Goal: Task Accomplishment & Management: Complete application form

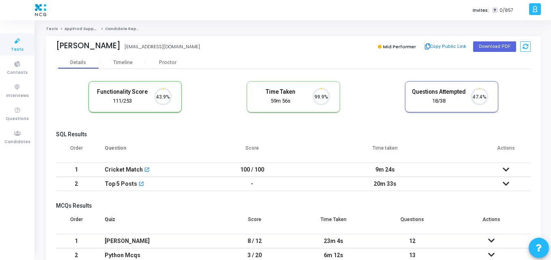
scroll to position [17, 21]
click at [335, 128] on cj-candidate-results "Functionality Score 111/253 43.9% Time Taken calculated once the test is comple…" at bounding box center [293, 179] width 474 height 204
click at [508, 48] on button "Download PDF" at bounding box center [494, 46] width 43 height 11
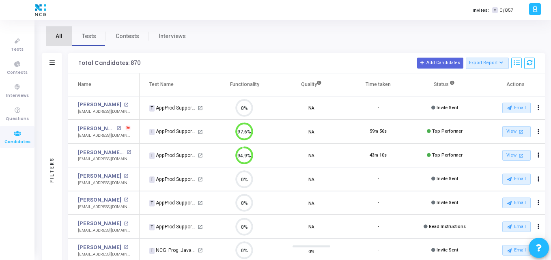
click at [58, 35] on span "All" at bounding box center [59, 36] width 7 height 9
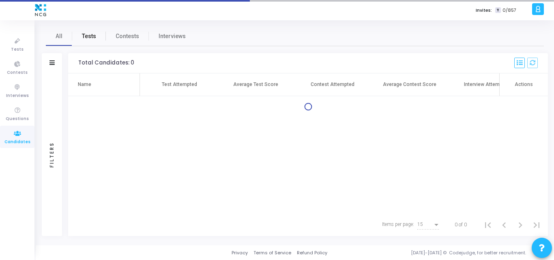
click at [94, 37] on span "Tests" at bounding box center [89, 36] width 14 height 9
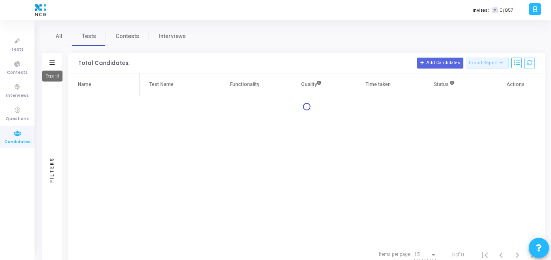
click at [54, 64] on icon at bounding box center [51, 62] width 5 height 4
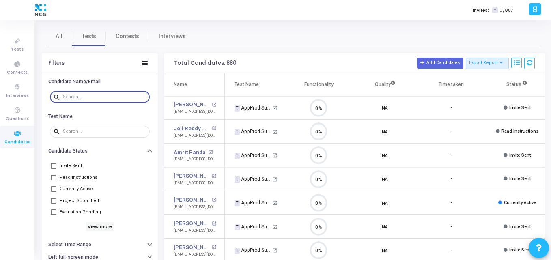
click at [92, 99] on input "text" at bounding box center [105, 96] width 84 height 5
paste input "sushantgirkar4@gmail.com"
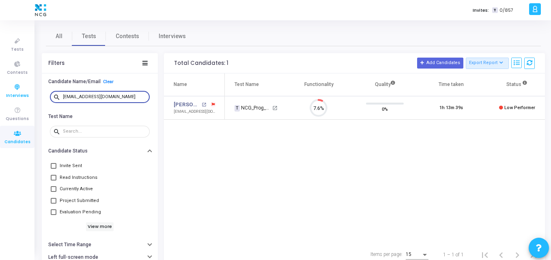
drag, startPoint x: 72, startPoint y: 98, endPoint x: 11, endPoint y: 90, distance: 62.2
click at [11, 90] on div "Tests Contests Interviews Questions Candidates Invites: T 0/857 K Kajal Setting…" at bounding box center [275, 130] width 551 height 260
type input "sushantgirkar4@gmail.com"
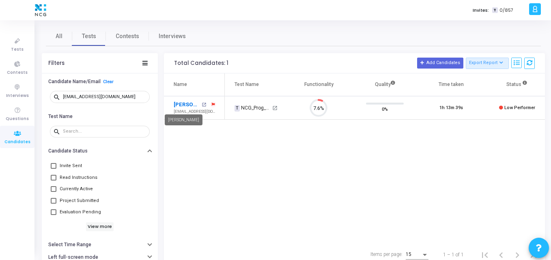
click at [190, 103] on link "Sushant R Girkar" at bounding box center [187, 105] width 26 height 8
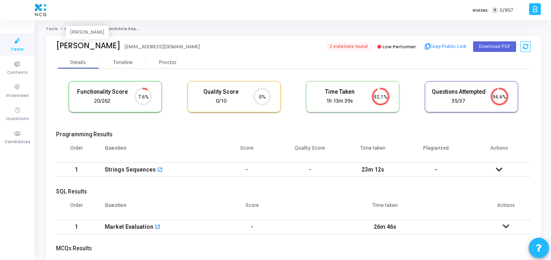
drag, startPoint x: 120, startPoint y: 44, endPoint x: 57, endPoint y: 44, distance: 63.2
click at [57, 44] on div "Sushant R Girkar" at bounding box center [88, 45] width 64 height 9
copy div "Sushant R Girkar"
click at [16, 132] on icon at bounding box center [17, 134] width 17 height 10
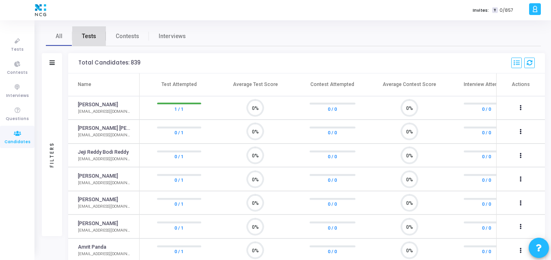
click at [90, 34] on span "Tests" at bounding box center [89, 36] width 14 height 9
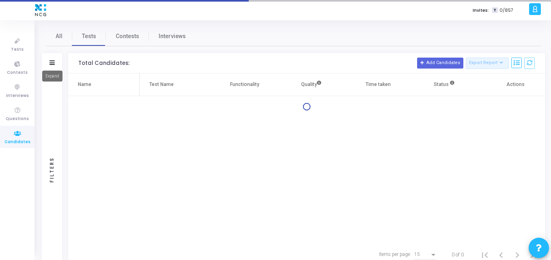
click at [54, 63] on icon at bounding box center [51, 62] width 5 height 4
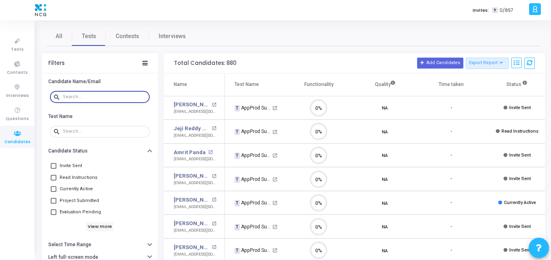
click at [92, 99] on input "text" at bounding box center [105, 96] width 84 height 5
paste input "bharathreddy.katasani@gmail.com"
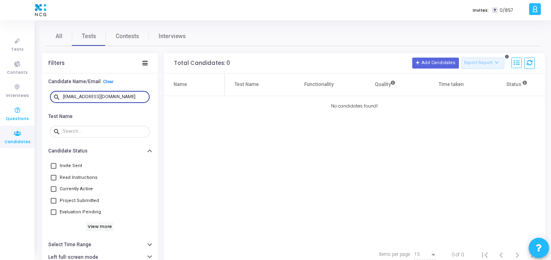
drag, startPoint x: 137, startPoint y: 96, endPoint x: 0, endPoint y: 103, distance: 137.2
click at [0, 103] on div "Tests Contests Interviews Questions Candidates Invites: T 0/857 K Kajal Setting…" at bounding box center [275, 130] width 551 height 260
paste input "snjv3602"
drag, startPoint x: 125, startPoint y: 100, endPoint x: 57, endPoint y: 99, distance: 68.1
click at [57, 99] on div "search snjv3602@gmail.com" at bounding box center [100, 96] width 100 height 13
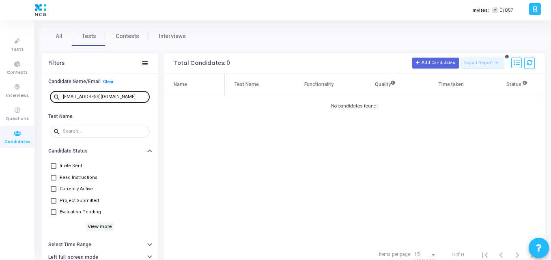
drag, startPoint x: 133, startPoint y: 101, endPoint x: 125, endPoint y: 99, distance: 7.6
click at [125, 99] on div "snjv3602@gmail.com" at bounding box center [105, 96] width 84 height 13
drag, startPoint x: 125, startPoint y: 99, endPoint x: 112, endPoint y: 97, distance: 13.2
click at [112, 97] on div "snjv3602@gmail.com" at bounding box center [105, 96] width 84 height 13
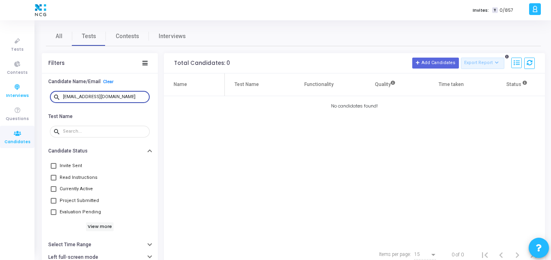
drag, startPoint x: 112, startPoint y: 97, endPoint x: 32, endPoint y: 97, distance: 79.9
click at [32, 97] on div "Tests Contests Interviews Questions Candidates Invites: T 0/857 K Kajal Setting…" at bounding box center [275, 130] width 551 height 260
paste input "atnam.work64"
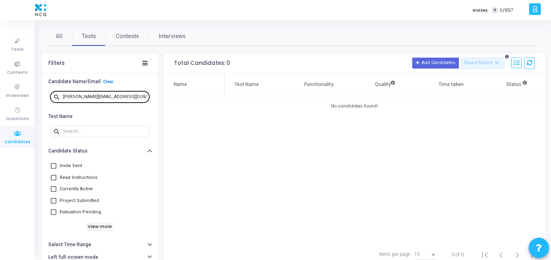
click at [123, 90] on div "satnam.work64@gmail.com" at bounding box center [105, 96] width 84 height 13
click at [123, 96] on div "satnam.work64@gmail.com" at bounding box center [105, 96] width 84 height 13
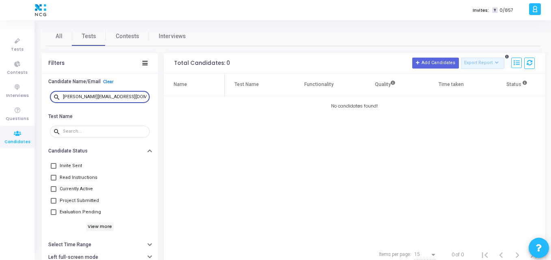
drag, startPoint x: 123, startPoint y: 96, endPoint x: 39, endPoint y: 96, distance: 84.7
click at [39, 96] on div "All Tests Contests Interviews Filters Candidate Name/Email Clear search satnam.…" at bounding box center [293, 146] width 515 height 240
paste input "katikaeranna051"
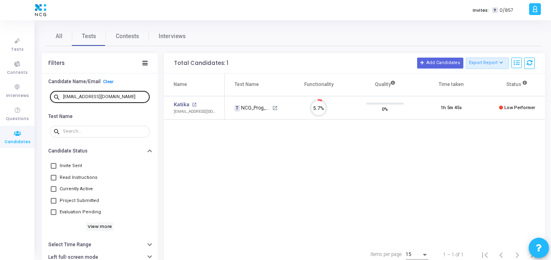
drag, startPoint x: 128, startPoint y: 99, endPoint x: 123, endPoint y: 99, distance: 4.9
click at [123, 99] on div "katikaeranna051@gmail.com" at bounding box center [105, 96] width 84 height 13
drag, startPoint x: 123, startPoint y: 99, endPoint x: 127, endPoint y: 96, distance: 4.6
click at [127, 96] on div "katikaeranna051@gmail.com" at bounding box center [105, 96] width 84 height 13
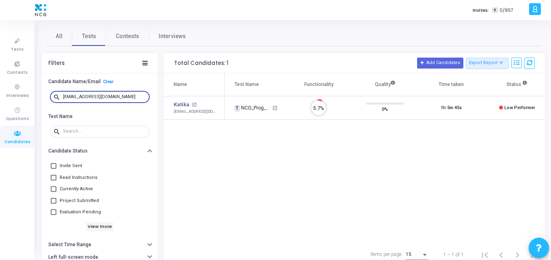
drag, startPoint x: 127, startPoint y: 96, endPoint x: 48, endPoint y: 96, distance: 79.1
click at [48, 96] on div "search katikaeranna051@gmail.com" at bounding box center [100, 97] width 104 height 18
paste input "pchaitra26"
drag, startPoint x: 116, startPoint y: 96, endPoint x: 31, endPoint y: 96, distance: 85.1
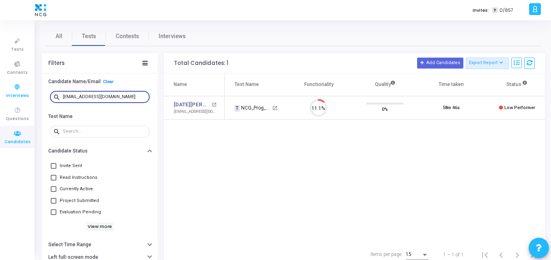
click at [31, 96] on div "Tests Contests Interviews Questions Candidates Invites: T 0/857 K Kajal Setting…" at bounding box center [275, 130] width 551 height 260
paste input "iralemanisha607"
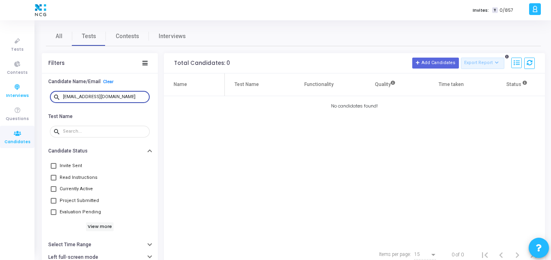
drag, startPoint x: 128, startPoint y: 96, endPoint x: 8, endPoint y: 94, distance: 120.0
click at [8, 94] on div "Tests Contests Interviews Questions Candidates Invites: T 0/857 K Kajal Setting…" at bounding box center [275, 130] width 551 height 260
paste input "developer.nishantverma"
type input "[EMAIL_ADDRESS][DOMAIN_NAME]"
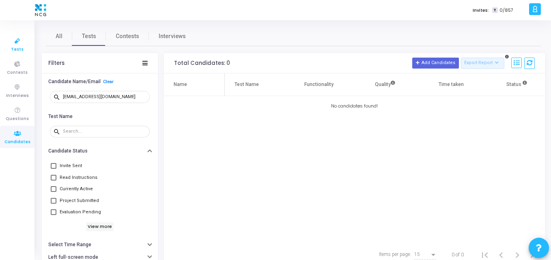
click at [12, 51] on span "Tests" at bounding box center [17, 49] width 13 height 7
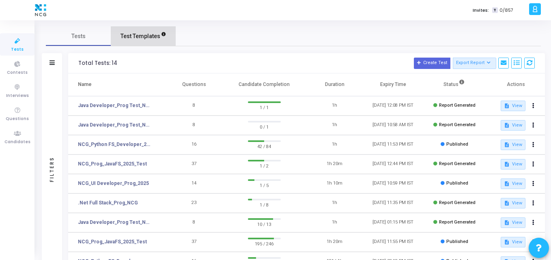
click at [143, 30] on link "Test Templates" at bounding box center [143, 35] width 65 height 19
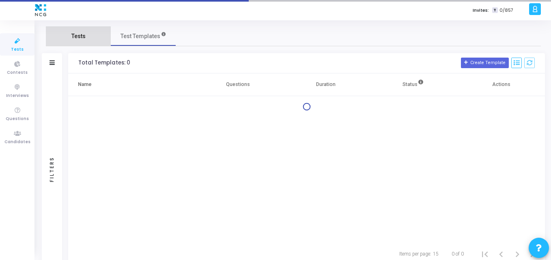
click at [69, 36] on link "Tests" at bounding box center [78, 35] width 65 height 19
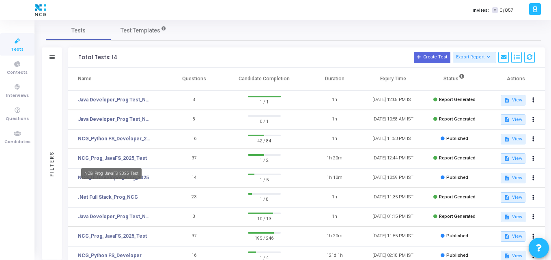
scroll to position [6, 0]
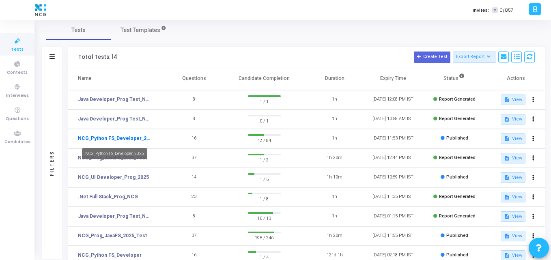
click at [118, 139] on link "NCG_Python FS_Developer_2025" at bounding box center [115, 138] width 75 height 7
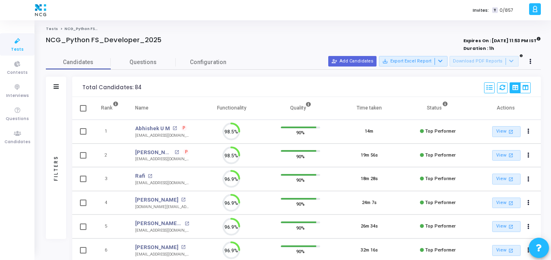
scroll to position [17, 21]
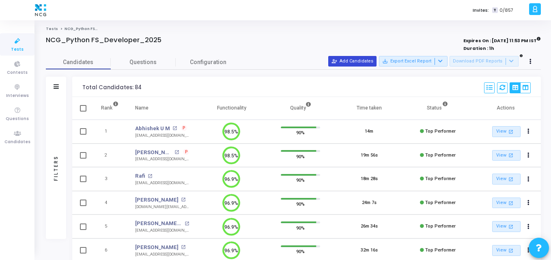
click at [356, 60] on button "person_add_alt Add Candidates" at bounding box center [352, 61] width 48 height 11
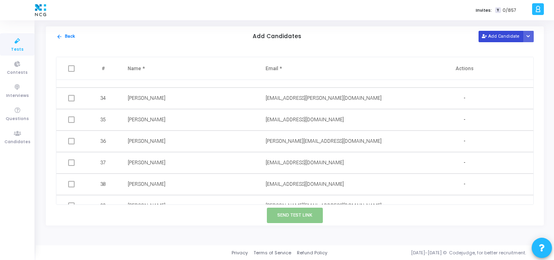
click at [501, 37] on button "Add Candidate" at bounding box center [500, 36] width 45 height 11
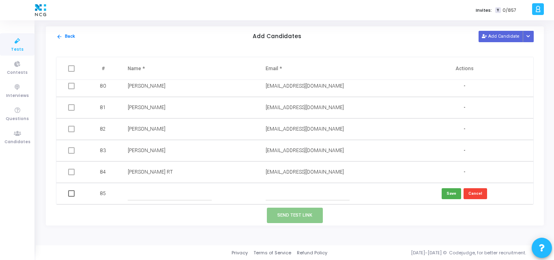
click at [281, 191] on input "text" at bounding box center [308, 193] width 84 height 13
paste input "bharathreddy.katasani@gmail.com"
type input "bharathreddy.katasani@gmail.com"
click at [182, 187] on input "text" at bounding box center [170, 193] width 84 height 13
paste input "Katasani Venkatabharathreddy"
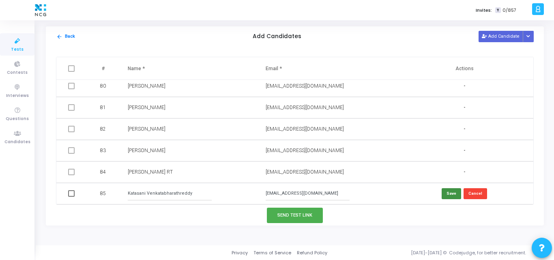
type input "Katasani Venkatabharathreddy"
click at [444, 197] on button "Save" at bounding box center [450, 193] width 19 height 11
click at [501, 39] on button "Add Candidate" at bounding box center [500, 36] width 45 height 11
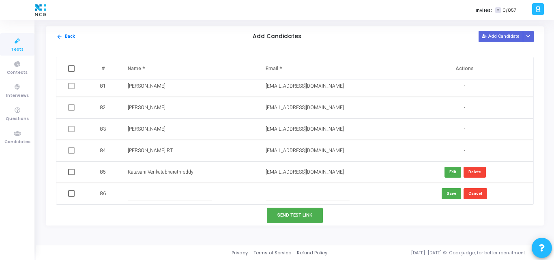
click at [286, 195] on input "text" at bounding box center [308, 193] width 84 height 13
paste input "snjv3602@gmail.com"
type input "snjv3602@gmail.com"
click at [159, 187] on input "text" at bounding box center [170, 193] width 84 height 13
paste input "G SANJEEV KUMAR"
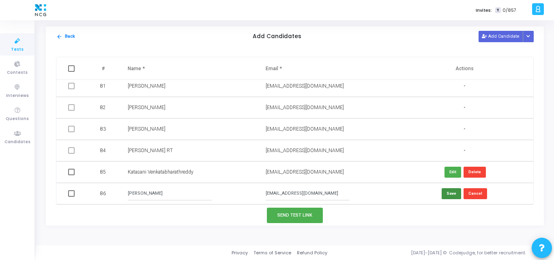
type input "SANJEEV KUMAR G"
click at [452, 196] on button "Save" at bounding box center [450, 193] width 19 height 11
click at [500, 34] on button "Add Candidate" at bounding box center [500, 36] width 45 height 11
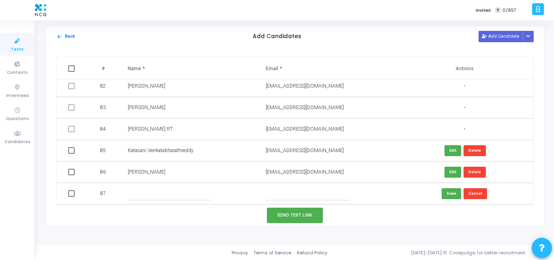
paste input "satnam.work64@gmail.com"
click at [311, 197] on input "text" at bounding box center [308, 193] width 84 height 13
type input "satnam.work64@gmail.com"
click at [145, 191] on input "text" at bounding box center [170, 193] width 84 height 13
paste input "Satnam Singh"
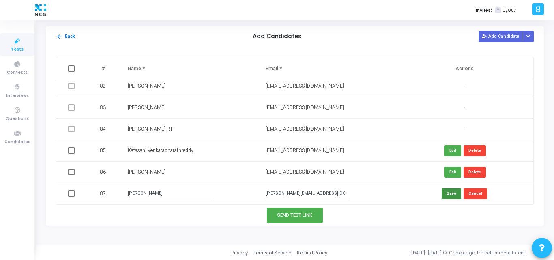
type input "Satnam Singh"
click at [443, 191] on button "Save" at bounding box center [450, 193] width 19 height 11
click at [504, 32] on button "Add Candidate" at bounding box center [500, 36] width 45 height 11
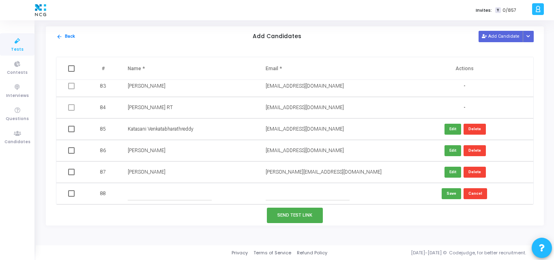
click at [294, 197] on input "text" at bounding box center [308, 193] width 84 height 13
paste input "iralemanisha607@gmail.com"
type input "iralemanisha607@gmail.com"
click at [163, 191] on input "text" at bounding box center [170, 193] width 84 height 13
paste input "Manisha Sachin Irale"
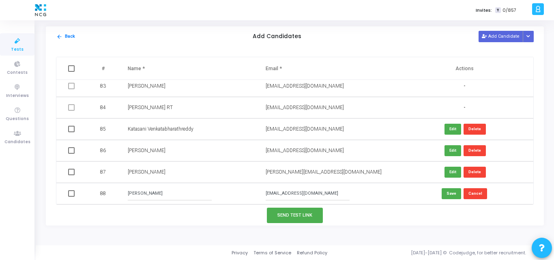
drag, startPoint x: 163, startPoint y: 191, endPoint x: 400, endPoint y: 223, distance: 238.6
click at [400, 223] on div "arrow_back Back Add Candidates Add Candidate Upload Candidate List # Name * Ema…" at bounding box center [295, 125] width 498 height 199
type input "Manisha Sachin Irale"
click at [458, 196] on button "Save" at bounding box center [450, 193] width 19 height 11
click at [509, 37] on button "Add Candidate" at bounding box center [500, 36] width 45 height 11
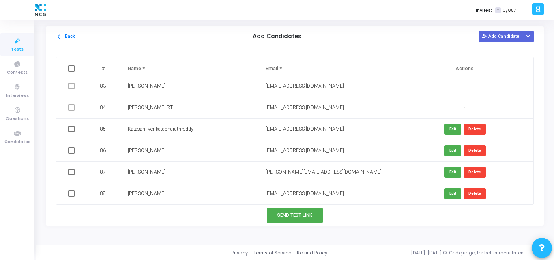
scroll to position [1788, 0]
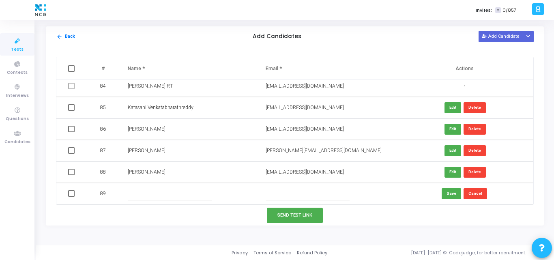
click at [299, 195] on input "text" at bounding box center [308, 193] width 84 height 13
paste input "[EMAIL_ADDRESS][DOMAIN_NAME]"
type input "[EMAIL_ADDRESS][DOMAIN_NAME]"
click at [156, 199] on input "text" at bounding box center [170, 193] width 84 height 13
paste input "[PERSON_NAME]"
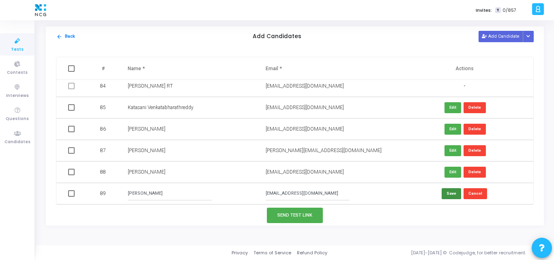
type input "[PERSON_NAME]"
click at [458, 192] on button "Save" at bounding box center [450, 193] width 19 height 11
click at [70, 107] on span at bounding box center [71, 107] width 6 height 6
click at [71, 111] on input "checkbox" at bounding box center [71, 111] width 0 height 0
checkbox input "true"
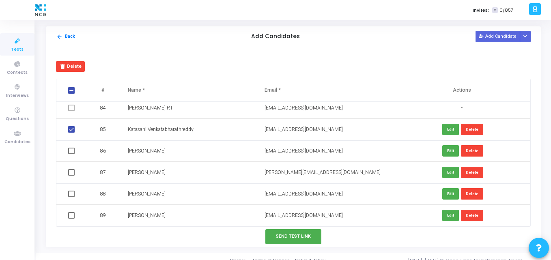
click at [75, 154] on td at bounding box center [72, 150] width 32 height 21
click at [73, 152] on span at bounding box center [71, 151] width 6 height 6
click at [71, 154] on input "checkbox" at bounding box center [71, 154] width 0 height 0
checkbox input "true"
click at [72, 170] on span at bounding box center [71, 172] width 6 height 6
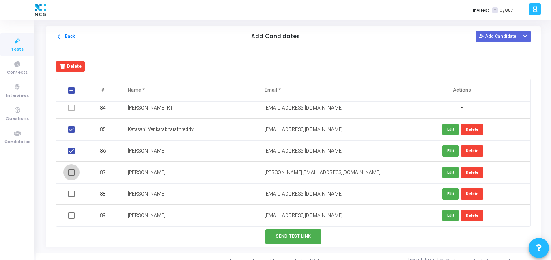
click at [71, 176] on input "checkbox" at bounding box center [71, 176] width 0 height 0
checkbox input "true"
click at [71, 198] on td at bounding box center [72, 193] width 32 height 21
click at [72, 195] on span at bounding box center [71, 194] width 6 height 6
click at [71, 197] on input "checkbox" at bounding box center [71, 197] width 0 height 0
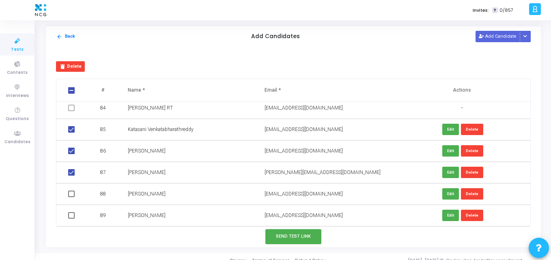
checkbox input "true"
click at [73, 214] on span at bounding box center [71, 215] width 6 height 6
click at [71, 219] on input "checkbox" at bounding box center [71, 219] width 0 height 0
checkbox input "true"
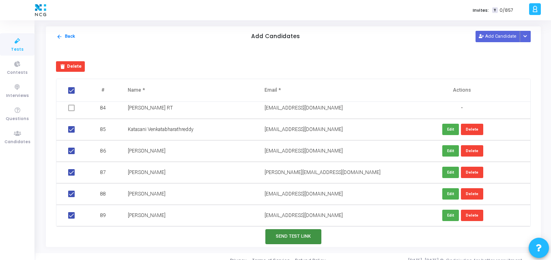
click at [291, 234] on button "Send Test Link" at bounding box center [293, 236] width 56 height 15
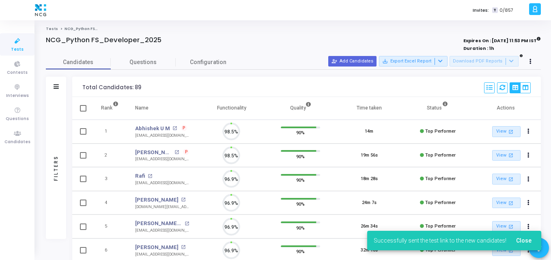
scroll to position [17, 21]
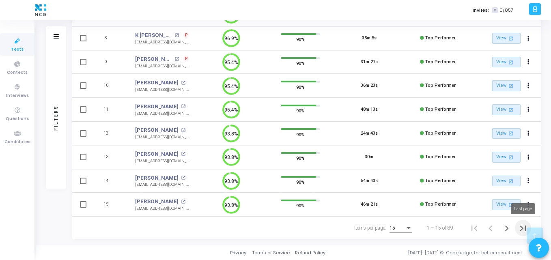
click at [523, 227] on icon "Last page" at bounding box center [522, 228] width 11 height 11
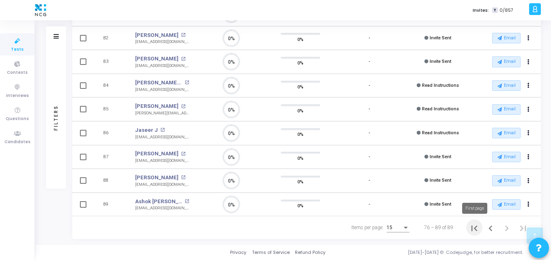
click at [471, 229] on icon "First page" at bounding box center [473, 228] width 11 height 11
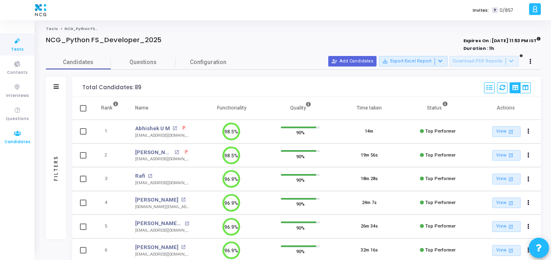
click at [20, 136] on icon at bounding box center [17, 134] width 17 height 10
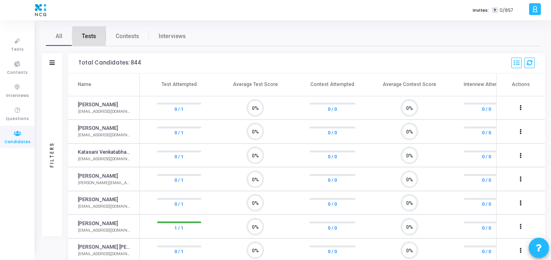
click at [86, 34] on span "Tests" at bounding box center [89, 36] width 14 height 9
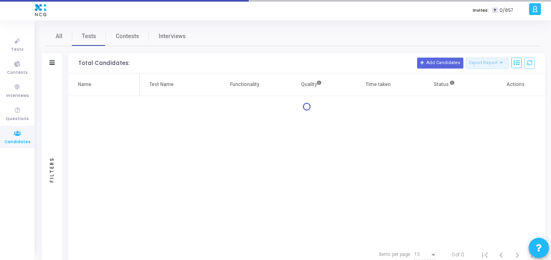
click at [54, 67] on div "Filters" at bounding box center [52, 63] width 20 height 20
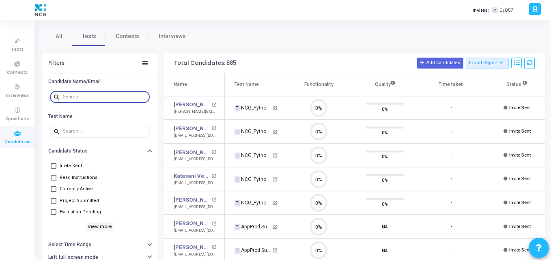
click at [104, 96] on input "text" at bounding box center [105, 96] width 84 height 5
paste input "iralemanisha607@gmail.com"
type input "iralemanisha607@gmail.com"
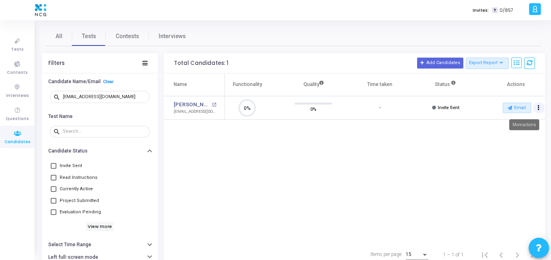
click at [539, 106] on icon "Actions" at bounding box center [538, 108] width 2 height 4
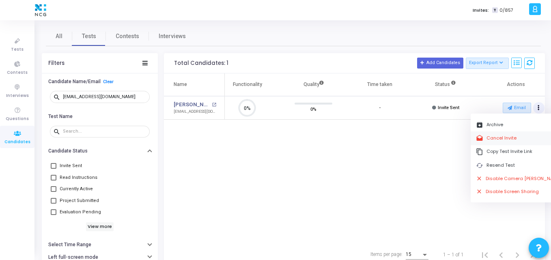
click at [501, 135] on button "drafts Cancel Invite" at bounding box center [518, 137] width 96 height 13
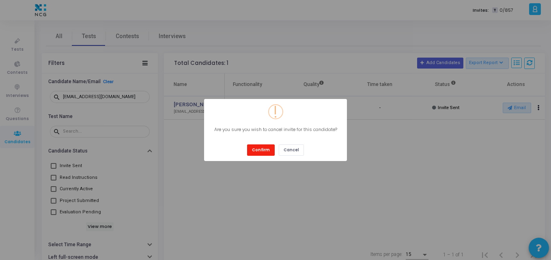
click at [265, 153] on button "Confirm" at bounding box center [261, 149] width 28 height 11
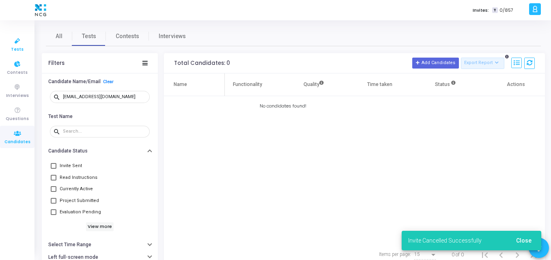
click at [11, 51] on link "Tests" at bounding box center [17, 44] width 34 height 22
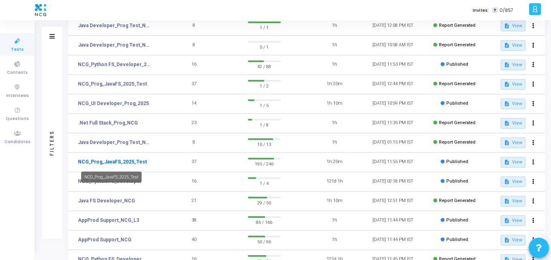
click at [109, 162] on link "NCG_Prog_JavaFS_2025_Test" at bounding box center [112, 161] width 69 height 7
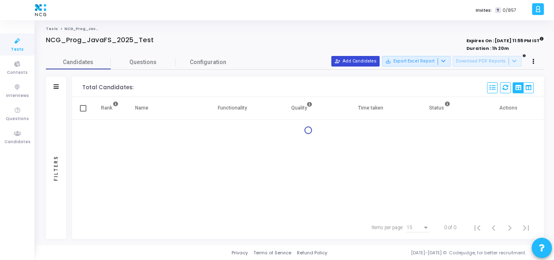
click at [360, 65] on button "person_add_alt Add Candidates" at bounding box center [355, 61] width 48 height 11
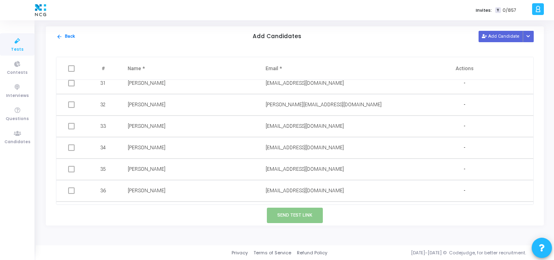
click at [498, 30] on div "arrow_back Back Add Candidates Add Candidate Upload Candidate List" at bounding box center [295, 36] width 498 height 20
click at [495, 36] on button "Add Candidate" at bounding box center [500, 36] width 45 height 11
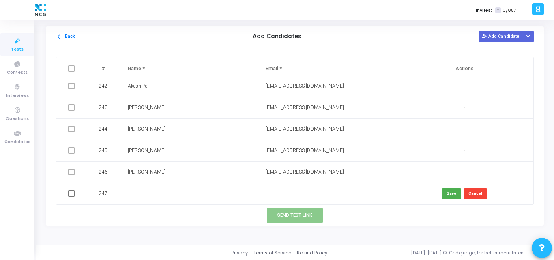
click at [276, 189] on input "text" at bounding box center [308, 193] width 84 height 13
paste input "iralemanisha607@gmail.com"
type input "iralemanisha607@gmail.com"
paste input "Manisha Sachin Irale"
click at [157, 193] on input "Manisha Sachin Irale" at bounding box center [170, 193] width 84 height 13
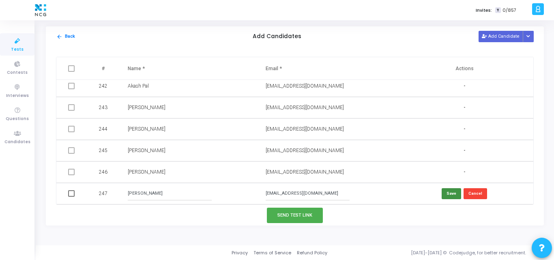
type input "Manisha Sachin Irale"
click at [452, 195] on button "Save" at bounding box center [450, 193] width 19 height 11
click at [71, 195] on span at bounding box center [71, 193] width 6 height 6
click at [71, 197] on input "checkbox" at bounding box center [71, 197] width 0 height 0
checkbox input "true"
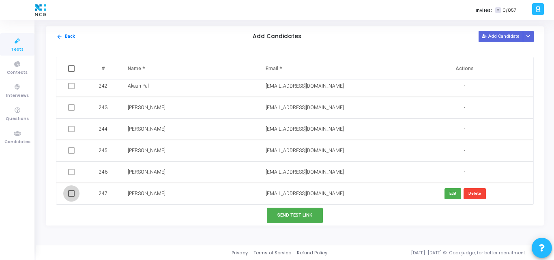
checkbox input "true"
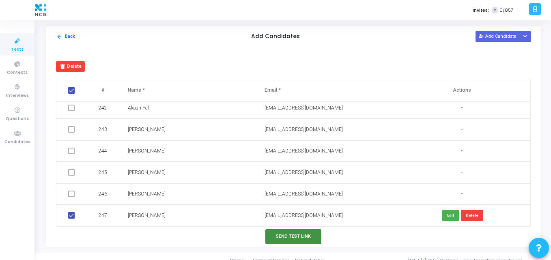
click at [287, 236] on button "Send Test Link" at bounding box center [293, 236] width 56 height 15
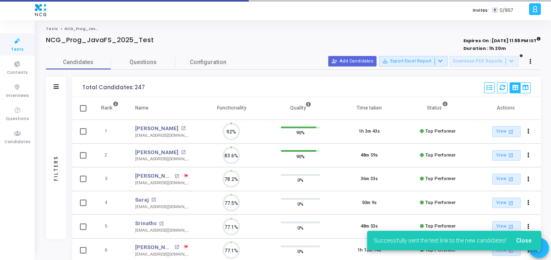
scroll to position [4, 4]
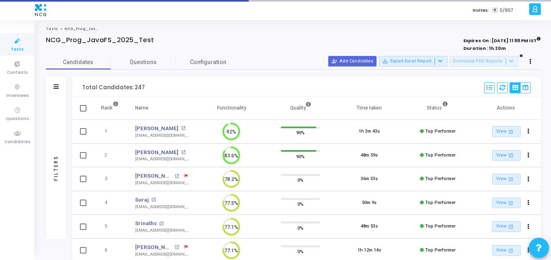
click at [17, 42] on icon at bounding box center [17, 41] width 17 height 10
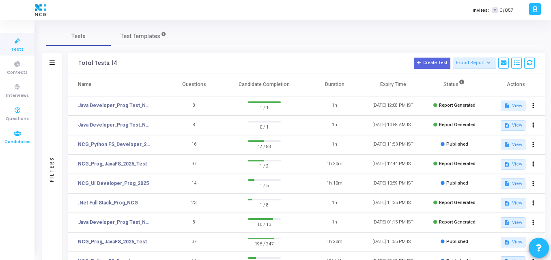
click at [25, 131] on icon at bounding box center [17, 134] width 17 height 10
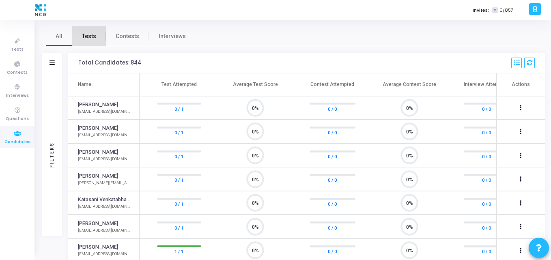
click at [91, 32] on span "Tests" at bounding box center [89, 36] width 14 height 9
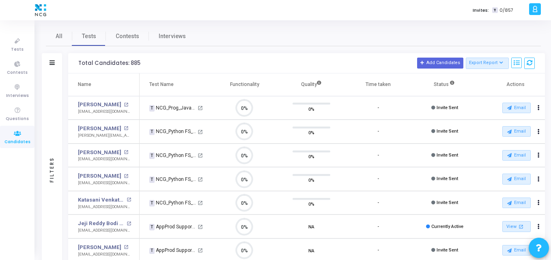
drag, startPoint x: 59, startPoint y: 59, endPoint x: 51, endPoint y: 61, distance: 8.8
click at [51, 61] on div "Filters" at bounding box center [52, 63] width 20 height 20
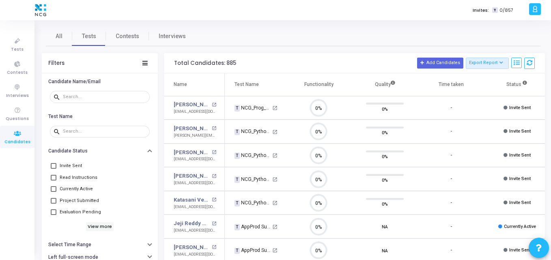
click at [51, 61] on div "Filters" at bounding box center [56, 63] width 16 height 6
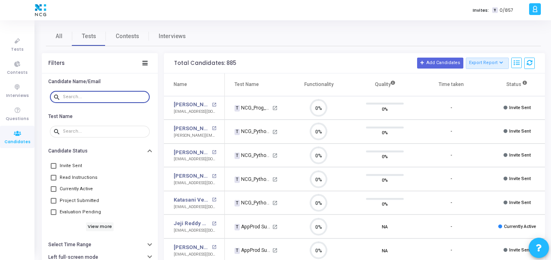
click at [81, 96] on input "text" at bounding box center [105, 96] width 84 height 5
click at [96, 96] on input "text" at bounding box center [105, 96] width 84 height 5
paste input "sasikkumar3648@gmail.com"
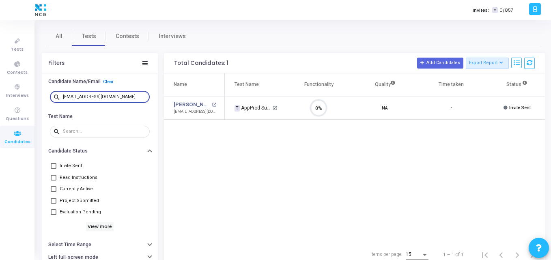
scroll to position [17, 21]
type input "sasikkumar3648@gmail.com"
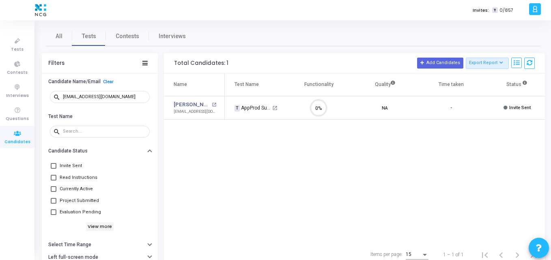
click at [229, 184] on div "Name Test Name Functionality Quality Time taken Status Actions Sasi Kumar open_…" at bounding box center [354, 158] width 381 height 170
click at [107, 84] on link "Clear" at bounding box center [108, 81] width 11 height 5
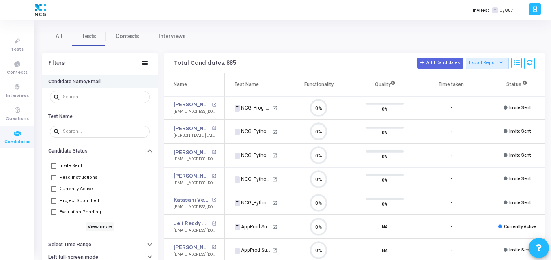
scroll to position [17, 21]
click at [409, 49] on div "All Tests Contests Interviews Filters Candidate Name/Email search Test Name sea…" at bounding box center [293, 250] width 495 height 448
click at [417, 47] on div "All Tests Contests Interviews Filters Candidate Name/Email search Test Name sea…" at bounding box center [293, 250] width 495 height 448
click at [318, 66] on h3 "Total Candidates: 885 Add Candidates Export Report Name Test/Contest Questions …" at bounding box center [354, 63] width 360 height 11
click at [343, 75] on th "Functionality" at bounding box center [318, 84] width 66 height 23
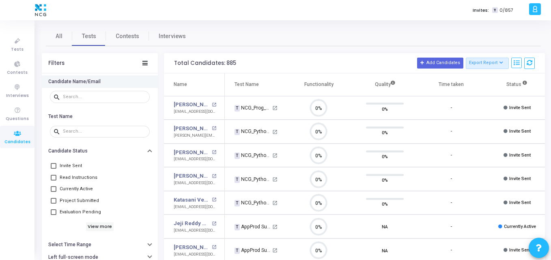
click at [325, 73] on th "Functionality" at bounding box center [318, 84] width 66 height 23
click at [324, 60] on h3 "Total Candidates: 885 Add Candidates Export Report Name Test/Contest Questions …" at bounding box center [354, 63] width 360 height 11
click at [306, 54] on div "Total Candidates: 885 Add Candidates Export Report Name Test/Contest Questions …" at bounding box center [354, 63] width 381 height 20
click at [263, 45] on div "All Tests Contests Interviews" at bounding box center [293, 35] width 495 height 19
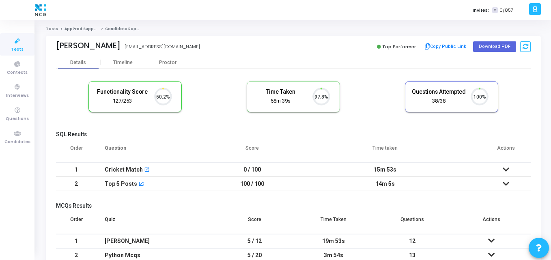
scroll to position [17, 21]
click at [300, 140] on th "Time taken" at bounding box center [385, 151] width 192 height 23
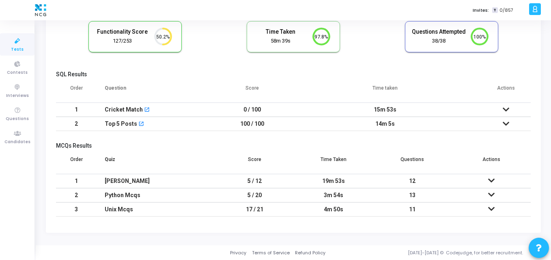
scroll to position [0, 0]
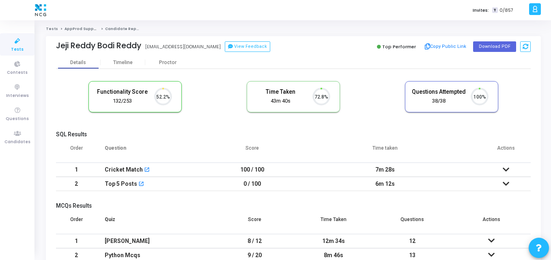
scroll to position [17, 21]
click at [201, 139] on div "SQL Results Order Question Score Time taken Actions 1 Cricket Match open_in_new…" at bounding box center [293, 163] width 474 height 64
click at [496, 45] on button "Download PDF" at bounding box center [494, 46] width 43 height 11
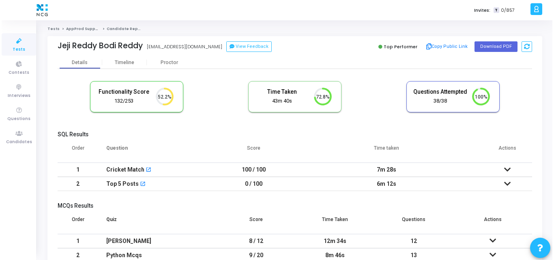
scroll to position [17, 21]
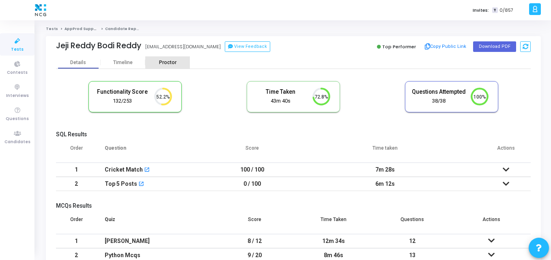
click at [164, 62] on div "Proctor" at bounding box center [167, 63] width 45 height 6
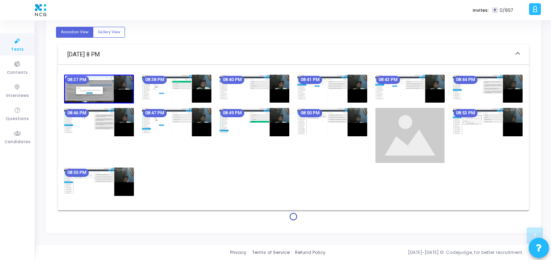
scroll to position [275, 0]
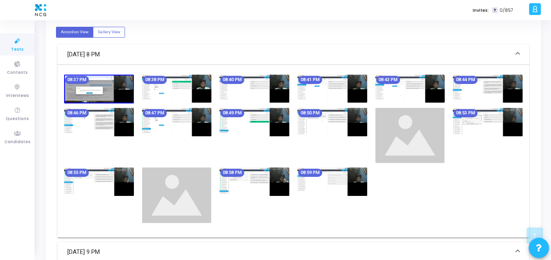
click at [278, 114] on img at bounding box center [254, 122] width 70 height 28
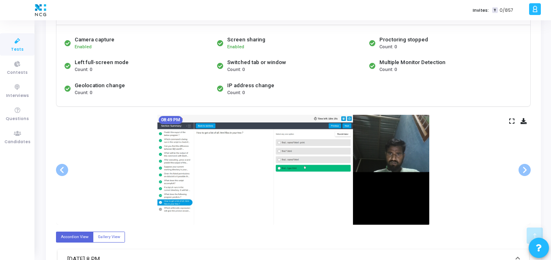
scroll to position [303, 0]
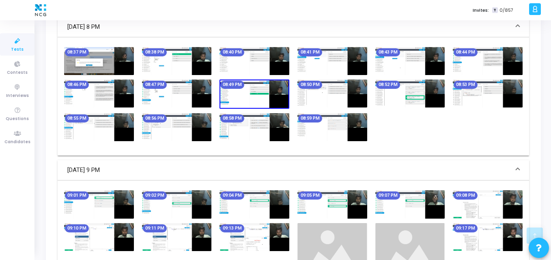
click at [431, 198] on img at bounding box center [410, 204] width 70 height 28
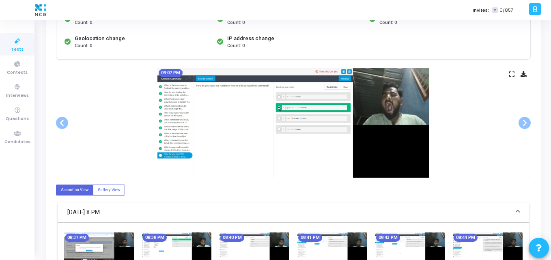
scroll to position [118, 0]
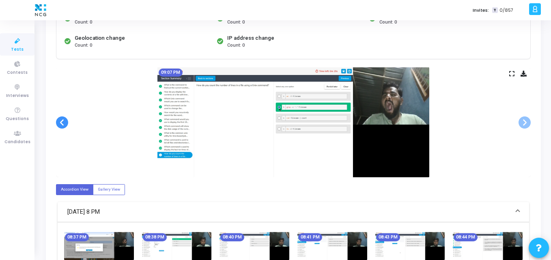
click at [58, 122] on span at bounding box center [62, 122] width 12 height 12
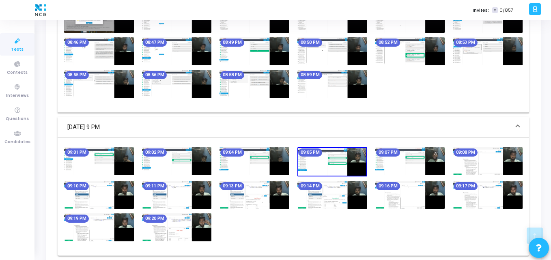
scroll to position [182, 0]
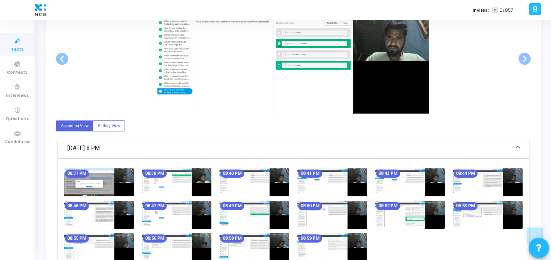
click at [192, 144] on mat-panel-title "Aug 28, 2025 - 8 PM" at bounding box center [288, 148] width 442 height 9
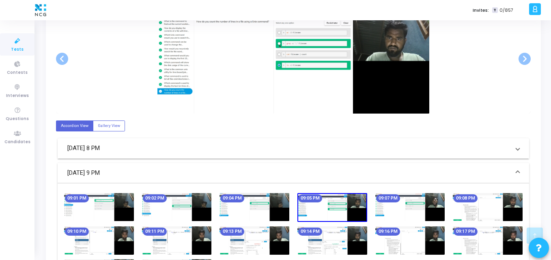
click at [118, 145] on mat-panel-title "Aug 28, 2025 - 8 PM" at bounding box center [288, 148] width 442 height 9
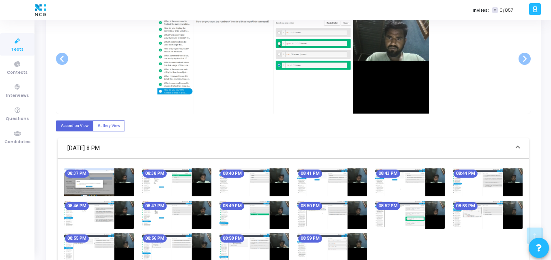
click at [125, 187] on img at bounding box center [99, 182] width 70 height 28
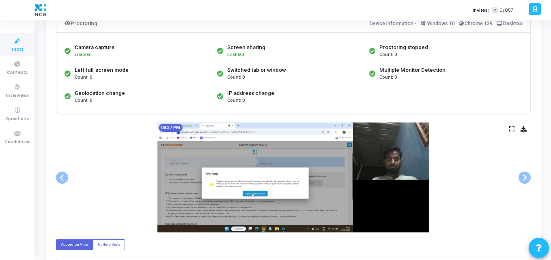
scroll to position [64, 0]
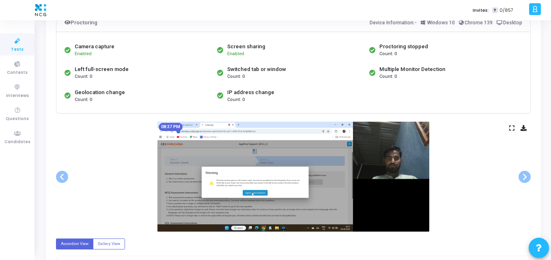
click at [525, 126] on icon at bounding box center [523, 128] width 6 height 4
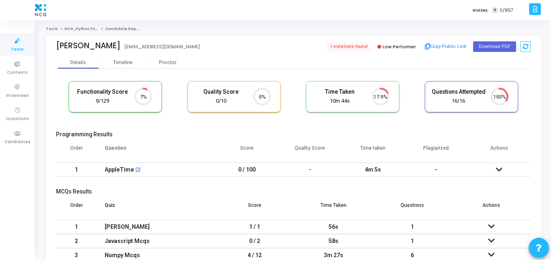
scroll to position [4, 4]
